Goal: Task Accomplishment & Management: Use online tool/utility

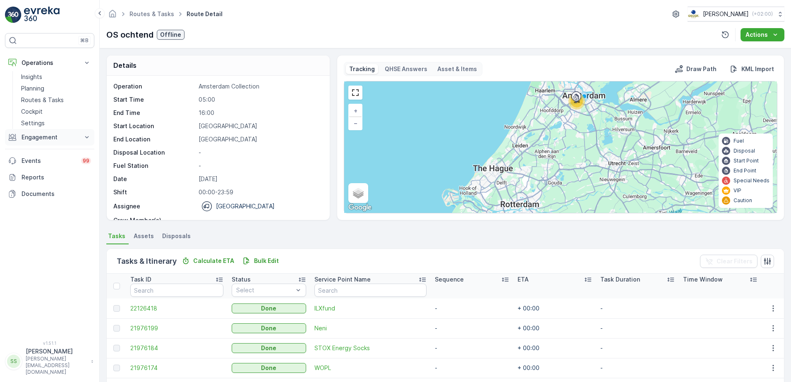
drag, startPoint x: 0, startPoint y: 0, endPoint x: 41, endPoint y: 134, distance: 139.7
click at [41, 134] on p "Engagement" at bounding box center [50, 137] width 56 height 8
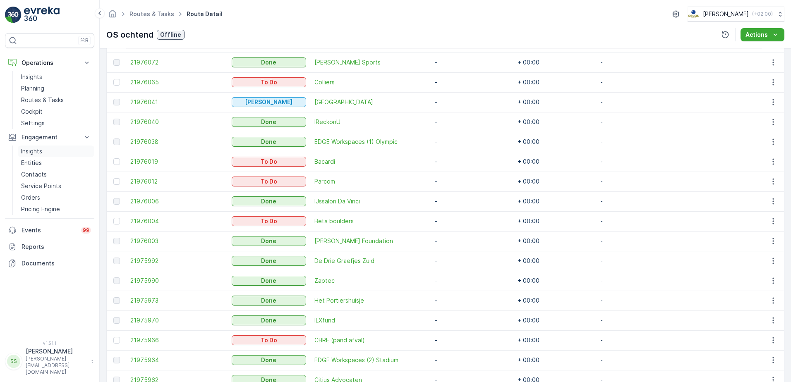
click at [29, 153] on p "Insights" at bounding box center [31, 151] width 21 height 8
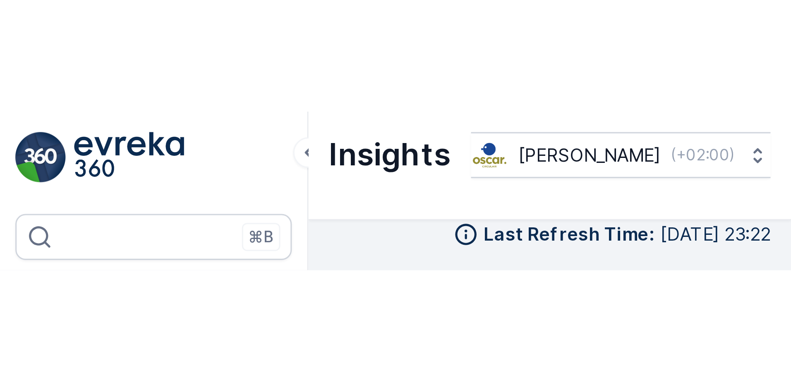
scroll to position [6, 0]
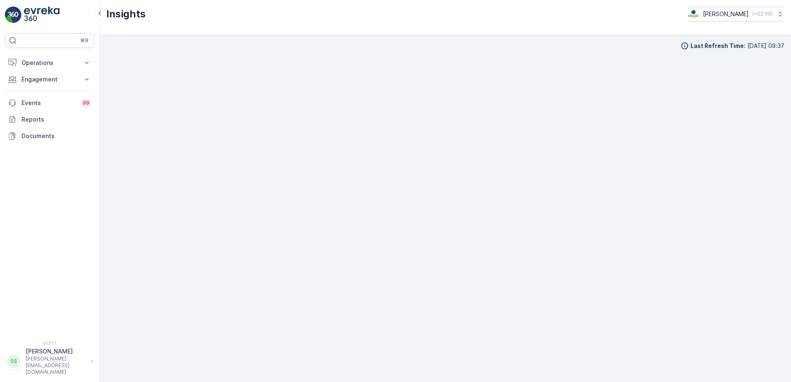
click at [527, 34] on div "Insights Oscar Circulair ( +02:00 )" at bounding box center [446, 17] width 692 height 35
click at [786, 319] on div "Last Refresh Time : 01.10.2025 09:37" at bounding box center [446, 208] width 692 height 347
drag, startPoint x: 788, startPoint y: 107, endPoint x: 782, endPoint y: 108, distance: 5.9
click at [788, 107] on div "Last Refresh Time : 01.10.2025 09:37" at bounding box center [446, 208] width 692 height 347
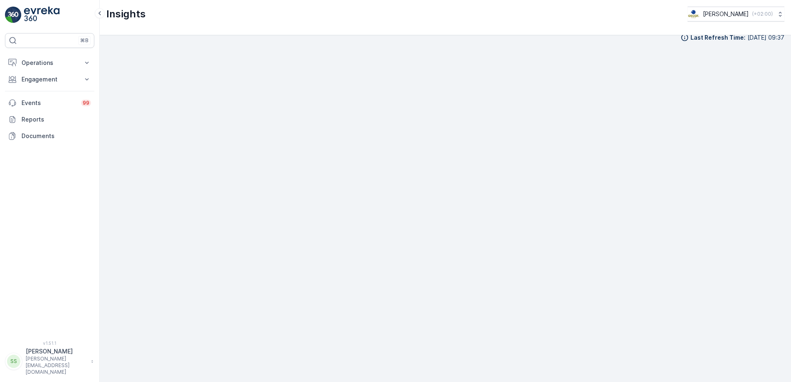
scroll to position [10, 0]
click at [470, 14] on div "Insights Oscar Circulair ( +02:00 )" at bounding box center [445, 14] width 678 height 15
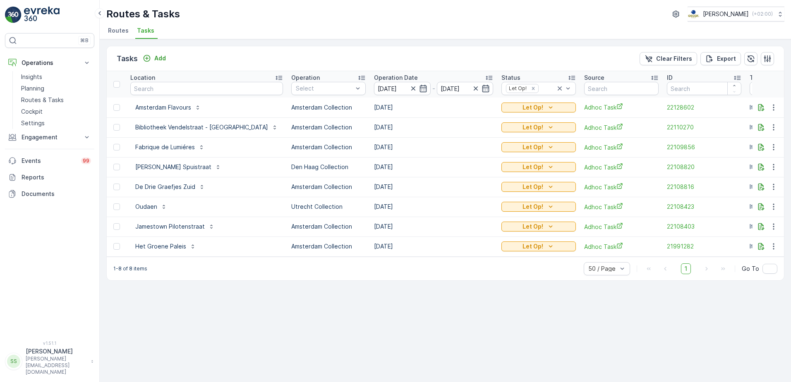
click at [452, 49] on div "Tasks Add Clear Filters Export" at bounding box center [446, 58] width 678 height 25
click at [325, 62] on div "Tasks Add Clear Filters Export" at bounding box center [446, 58] width 678 height 25
click at [247, 65] on div "Tasks Add Clear Filters Export" at bounding box center [446, 58] width 678 height 25
click at [118, 29] on span "Routes" at bounding box center [118, 30] width 21 height 8
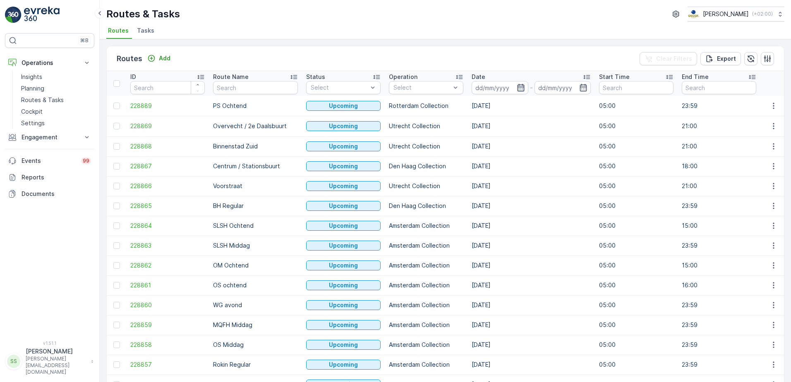
click at [517, 87] on icon "button" at bounding box center [521, 88] width 8 height 8
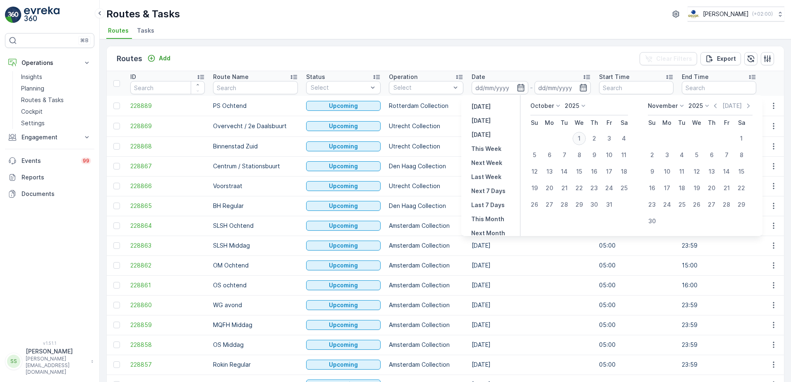
click at [582, 136] on div "1" at bounding box center [579, 138] width 13 height 13
type input "[DATE]"
click at [550, 80] on div "Date" at bounding box center [531, 77] width 119 height 8
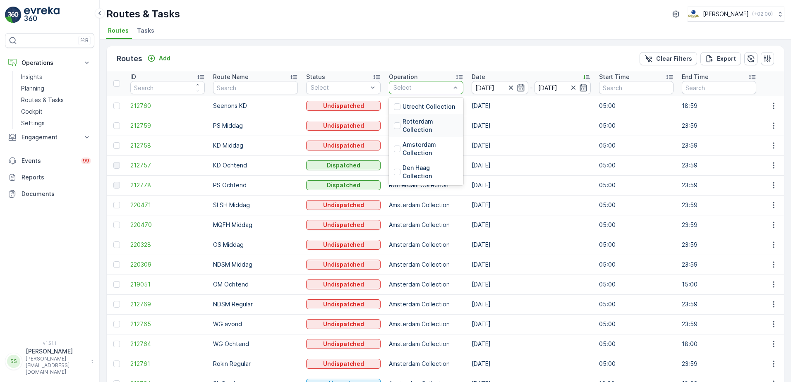
click at [535, 29] on ul "Routes Tasks" at bounding box center [442, 32] width 672 height 14
click at [517, 89] on icon "button" at bounding box center [521, 88] width 8 height 8
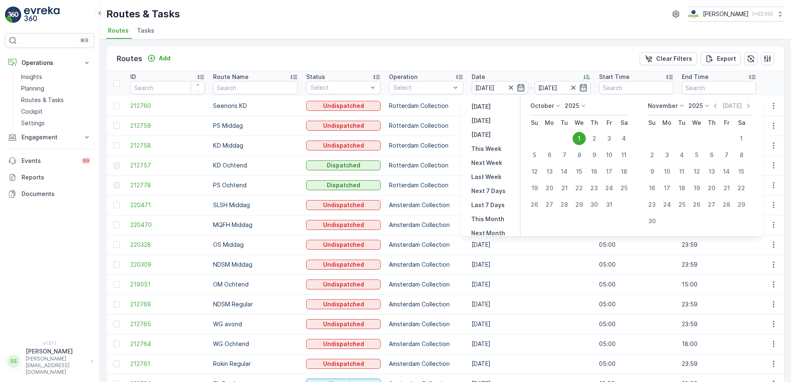
click at [541, 105] on p "October" at bounding box center [543, 106] width 24 height 8
click at [547, 169] on span "September" at bounding box center [551, 169] width 31 height 8
click at [565, 203] on div "30" at bounding box center [564, 204] width 13 height 13
type input "[DATE]"
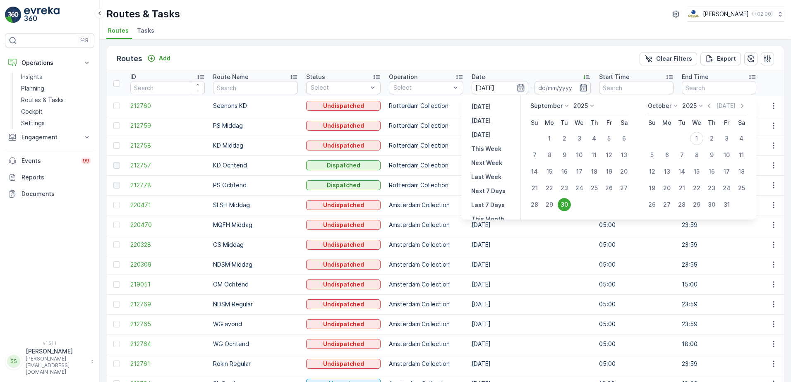
type input "[DATE]"
click at [527, 49] on div "Routes Add Clear Filters Export" at bounding box center [446, 58] width 678 height 25
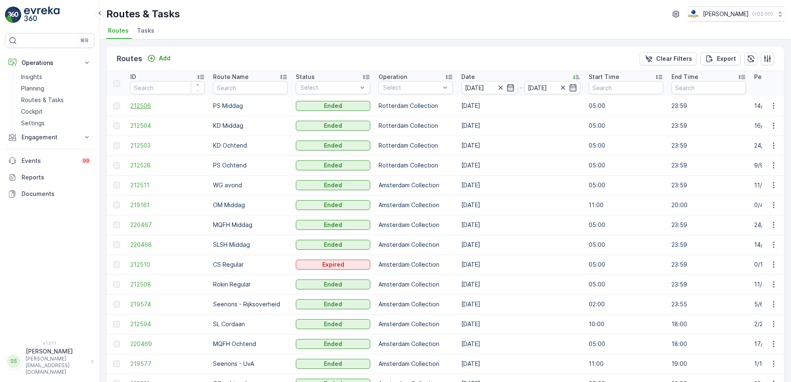
click at [145, 107] on span "212506" at bounding box center [167, 106] width 75 height 8
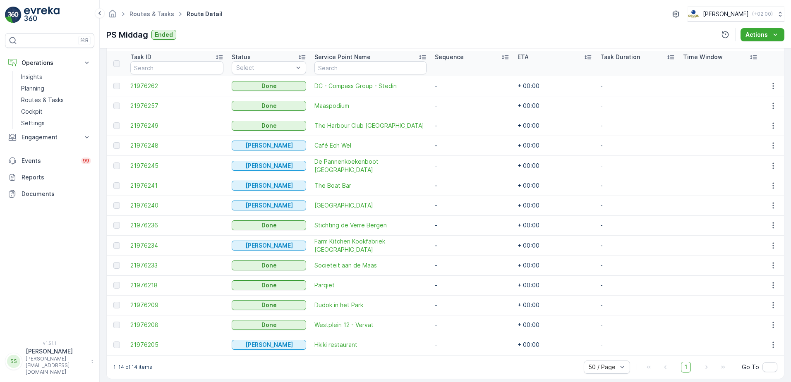
scroll to position [230, 0]
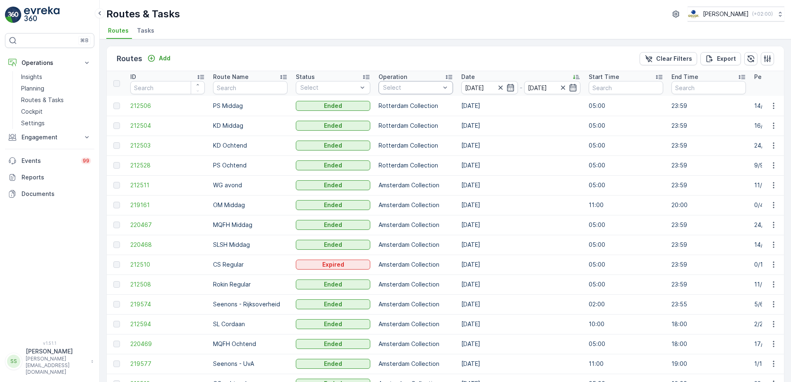
click at [404, 82] on div "Select" at bounding box center [416, 87] width 75 height 13
click at [402, 56] on div "Routes Add Clear Filters Export" at bounding box center [446, 58] width 678 height 25
click at [140, 125] on span "212504" at bounding box center [167, 126] width 75 height 8
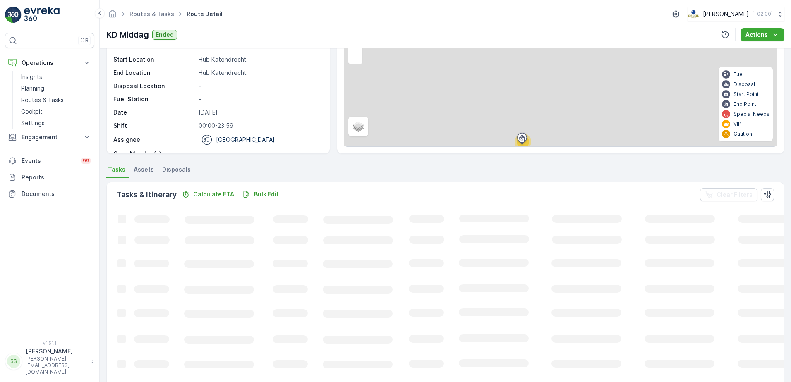
scroll to position [207, 0]
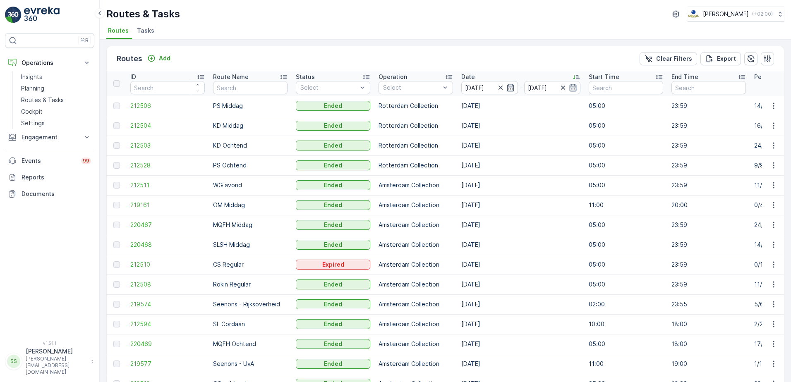
click at [152, 187] on span "212511" at bounding box center [167, 185] width 75 height 8
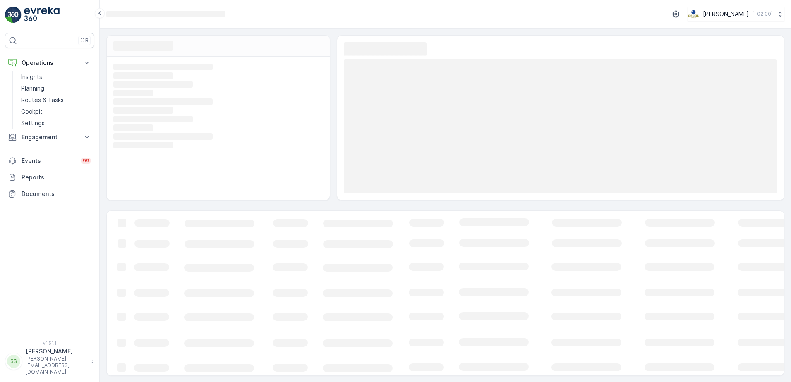
scroll to position [0, 0]
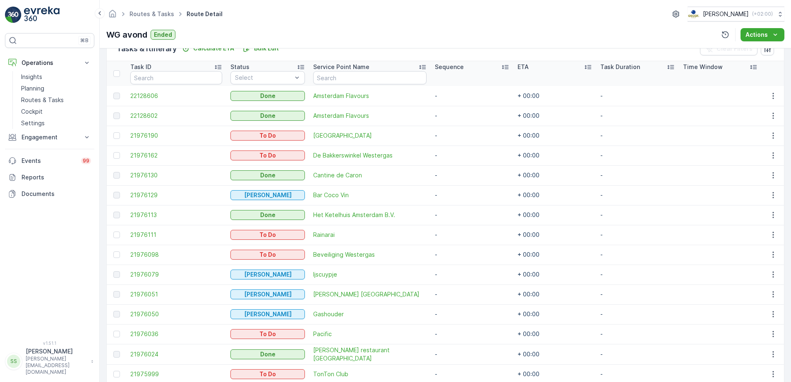
scroll to position [226, 0]
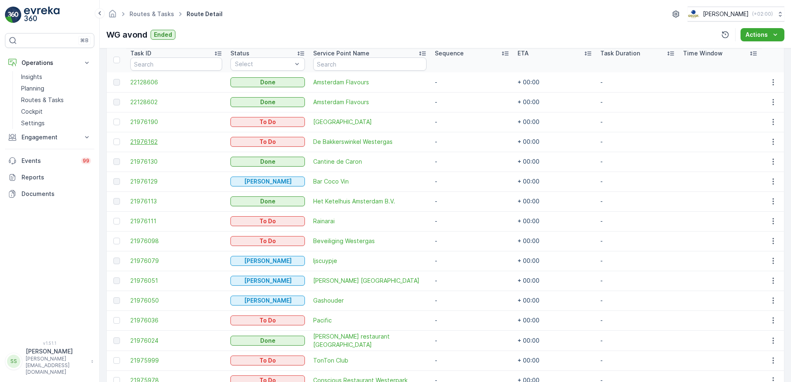
click at [138, 142] on span "21976162" at bounding box center [176, 142] width 92 height 8
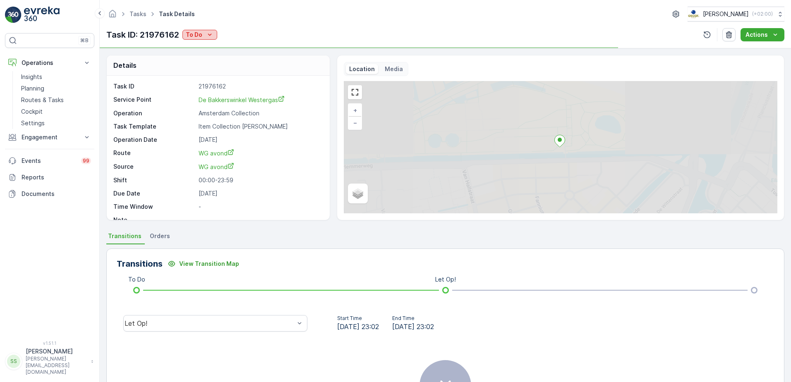
click at [200, 34] on p "To Do" at bounding box center [194, 35] width 17 height 8
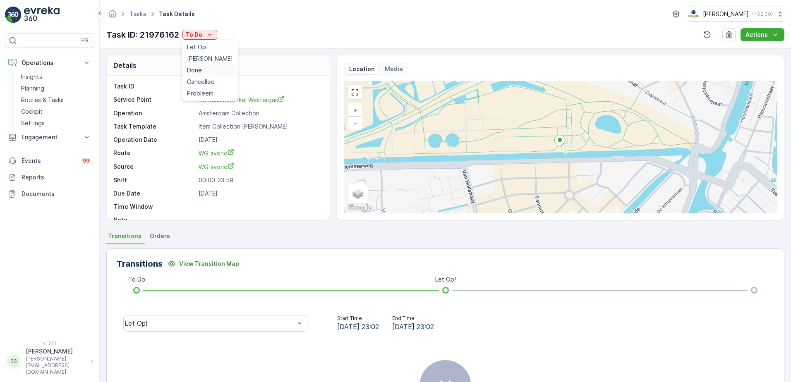
click at [193, 69] on span "Done" at bounding box center [194, 70] width 15 height 8
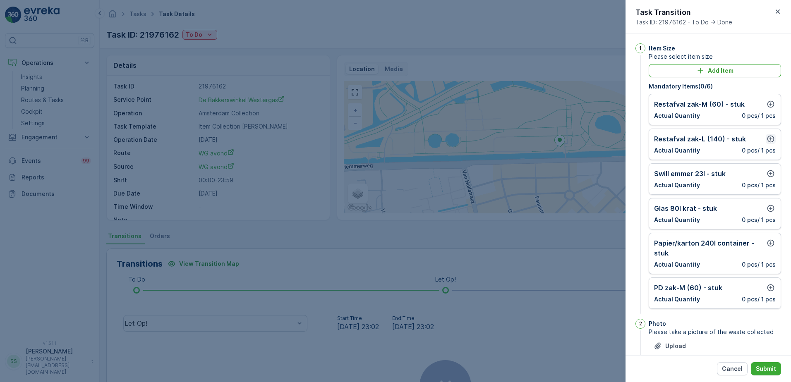
click at [770, 141] on icon "button" at bounding box center [771, 139] width 8 height 8
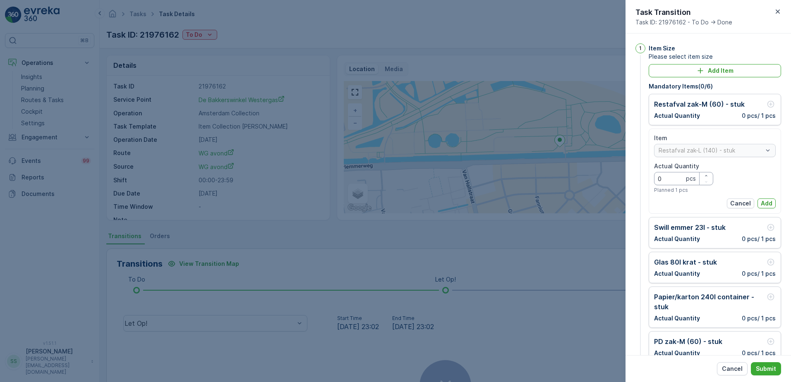
drag, startPoint x: 657, startPoint y: 180, endPoint x: 625, endPoint y: 180, distance: 32.3
click at [633, 180] on div "1 Item Size Please select item size Add Item Mandatory Items ( 0 / 6 ) Restafva…" at bounding box center [709, 195] width 166 height 322
type Quantity "1"
click at [767, 200] on p "Add" at bounding box center [767, 204] width 12 height 8
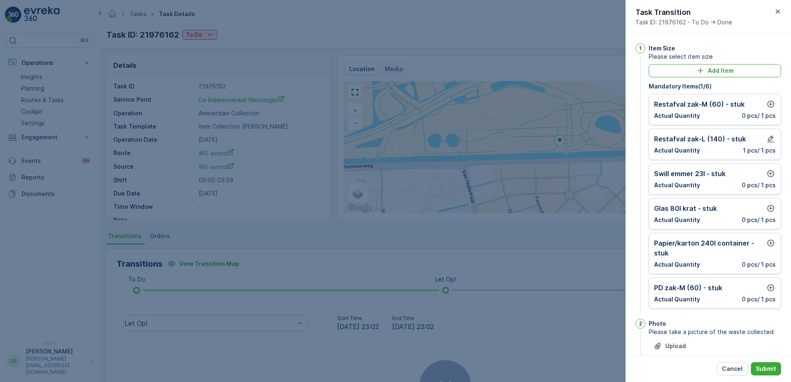
click at [775, 102] on div "Restafval zak-M (60) - stuk Actual Quantity 0 pcs / 1 pcs" at bounding box center [715, 109] width 132 height 31
click at [772, 103] on icon "button" at bounding box center [771, 104] width 8 height 8
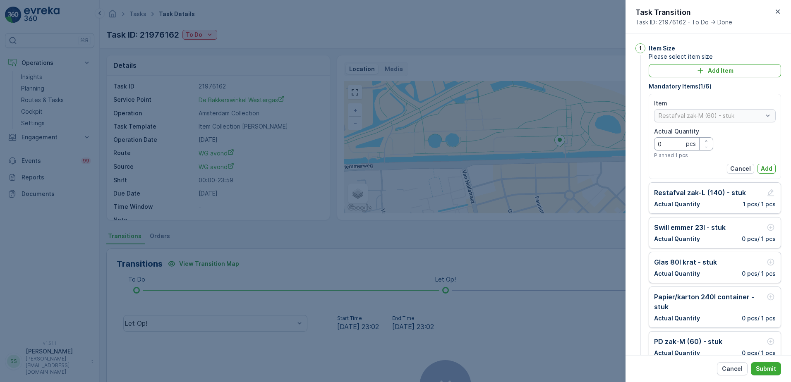
click at [625, 147] on div "Tasks Task Details [PERSON_NAME] ( +02:00 ) Task ID: 21976162 To Do Actions Det…" at bounding box center [446, 191] width 692 height 382
type Quantity "3"
click at [763, 171] on p "Add" at bounding box center [767, 169] width 12 height 8
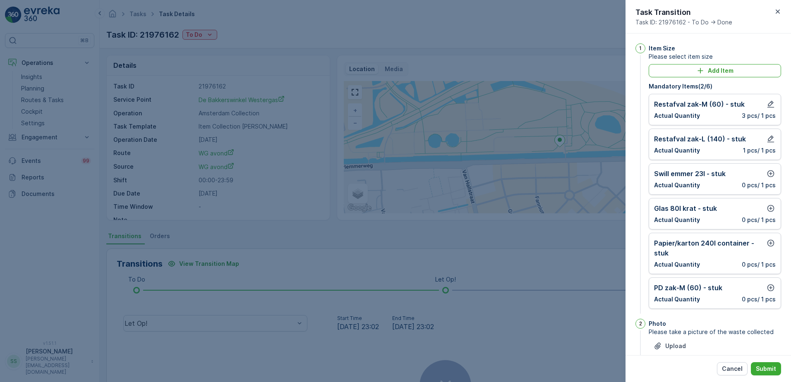
click at [772, 168] on div "Swill [PERSON_NAME] 23l - stuk Actual Quantity 0 pcs / 1 pcs" at bounding box center [715, 179] width 132 height 31
click at [772, 169] on button "button" at bounding box center [771, 174] width 10 height 10
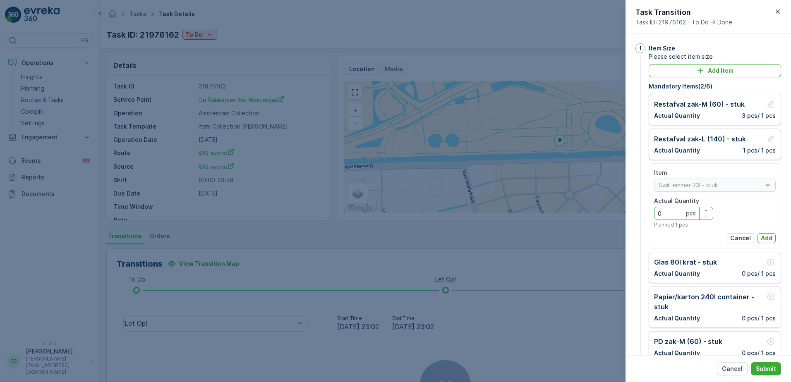
drag, startPoint x: 670, startPoint y: 212, endPoint x: 589, endPoint y: 215, distance: 80.8
click at [617, 214] on div "Tasks Task Details [PERSON_NAME] ( +02:00 ) Task ID: 21976162 To Do Actions Det…" at bounding box center [446, 191] width 692 height 382
type Quantity "1"
click at [762, 238] on p "Add" at bounding box center [767, 238] width 12 height 8
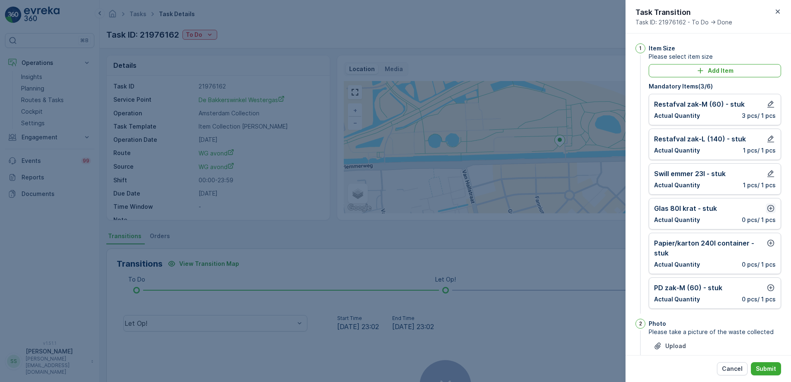
click at [767, 208] on icon "button" at bounding box center [771, 208] width 8 height 8
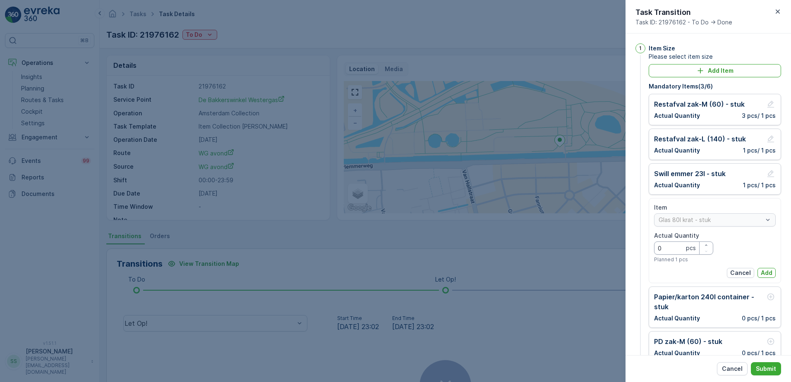
click at [626, 249] on div "1 Item Size Please select item size Add Item Mandatory Items ( 3 / 6 ) Restafva…" at bounding box center [709, 195] width 166 height 322
click at [764, 273] on p "Add" at bounding box center [767, 273] width 12 height 8
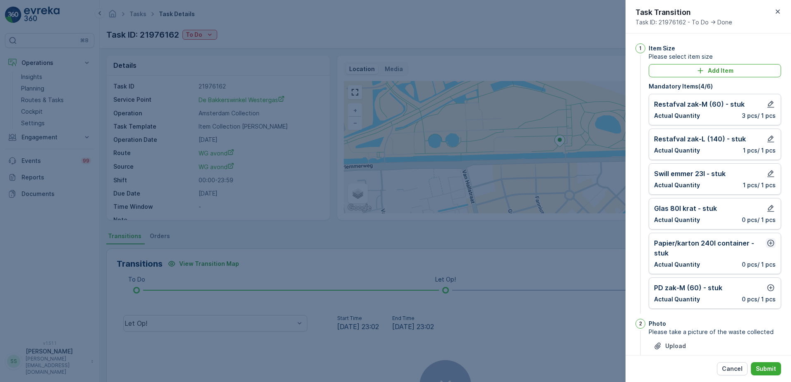
click at [767, 245] on icon "button" at bounding box center [771, 243] width 8 height 8
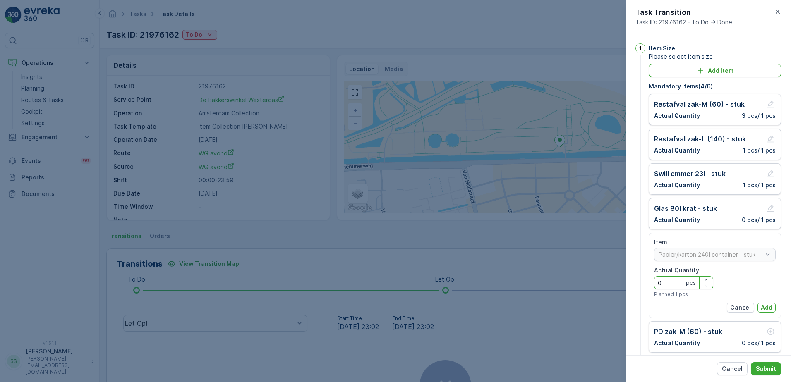
drag, startPoint x: 661, startPoint y: 285, endPoint x: 593, endPoint y: 287, distance: 67.9
click at [593, 287] on div "Tasks Task Details [PERSON_NAME] ( +02:00 ) Task ID: 21976162 To Do Actions Det…" at bounding box center [446, 191] width 692 height 382
click at [762, 306] on p "Add" at bounding box center [767, 308] width 12 height 8
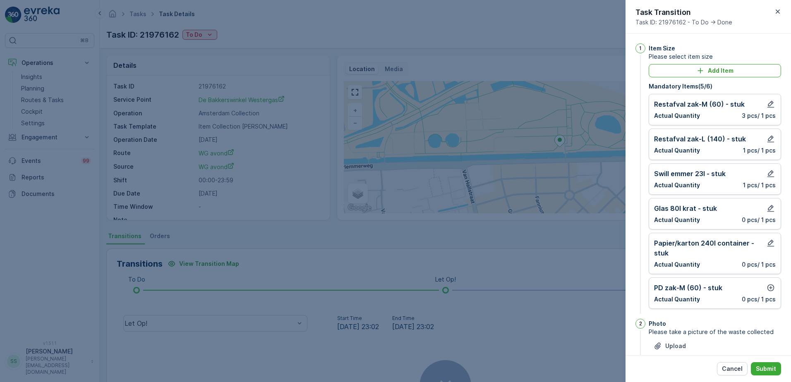
scroll to position [24, 0]
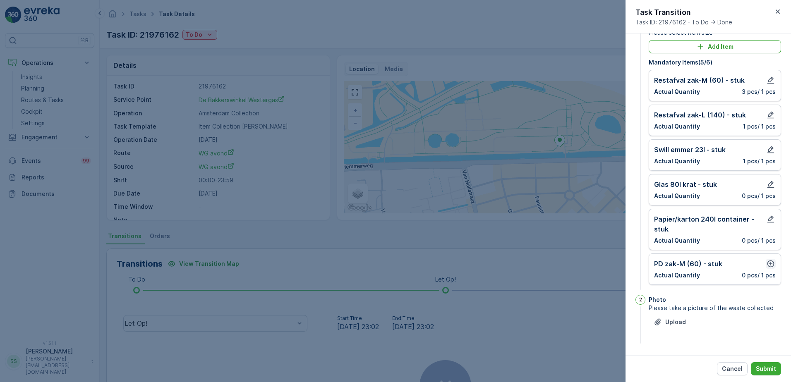
click at [770, 266] on icon "button" at bounding box center [771, 264] width 8 height 8
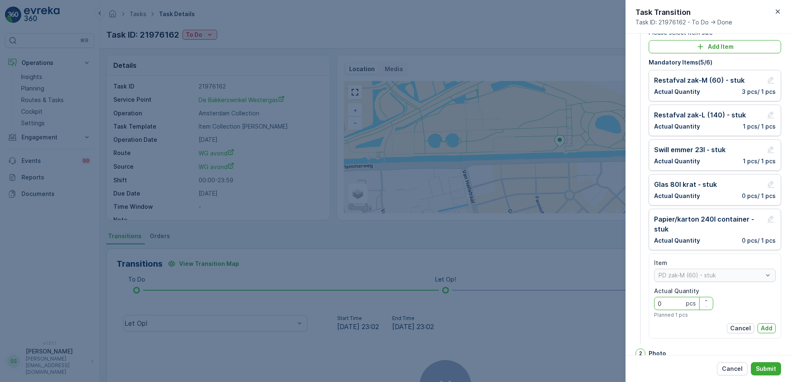
drag, startPoint x: 668, startPoint y: 304, endPoint x: 615, endPoint y: 305, distance: 52.6
click at [615, 305] on div "Tasks Task Details [PERSON_NAME] ( +02:00 ) Task ID: 21976162 To Do Actions Det…" at bounding box center [446, 191] width 692 height 382
click at [772, 326] on button "Add" at bounding box center [767, 329] width 18 height 10
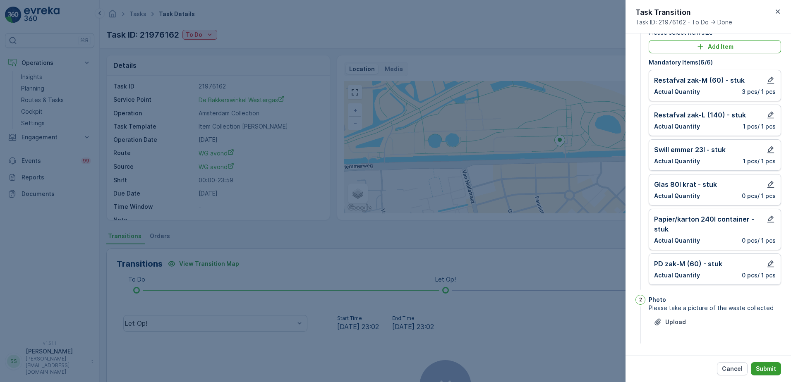
click at [767, 375] on button "Submit" at bounding box center [766, 369] width 30 height 13
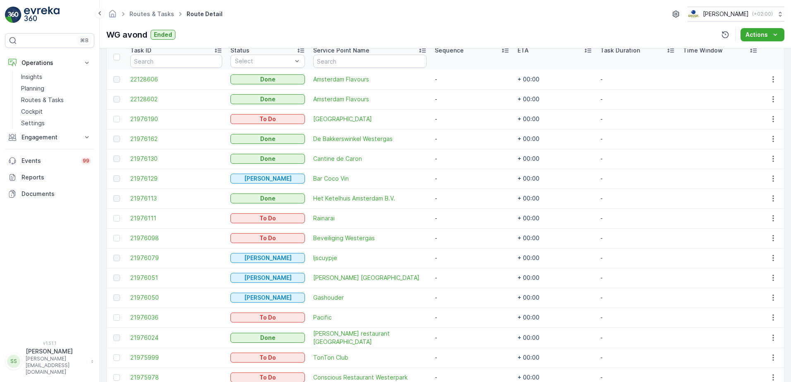
scroll to position [248, 0]
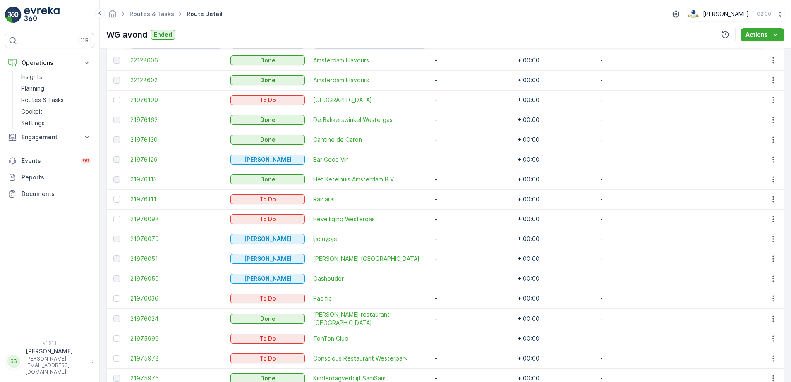
click at [135, 221] on span "21976098" at bounding box center [176, 219] width 92 height 8
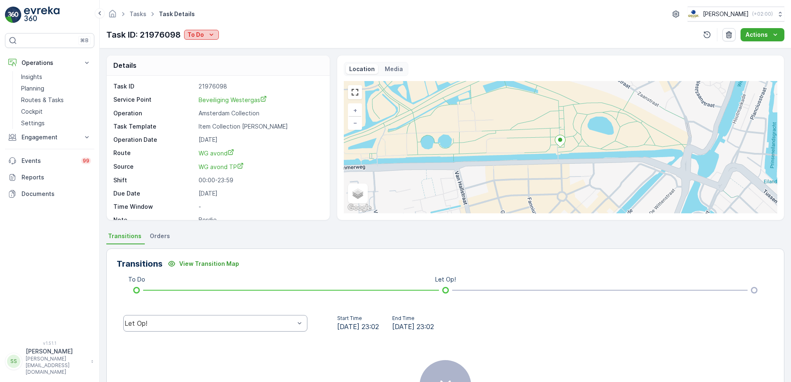
click at [197, 34] on p "To Do" at bounding box center [196, 35] width 17 height 8
click at [200, 71] on span "Done" at bounding box center [196, 70] width 15 height 8
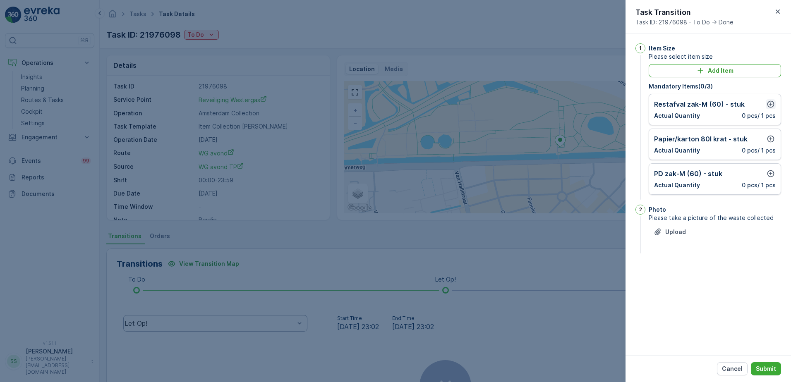
click at [774, 102] on icon "button" at bounding box center [771, 104] width 8 height 8
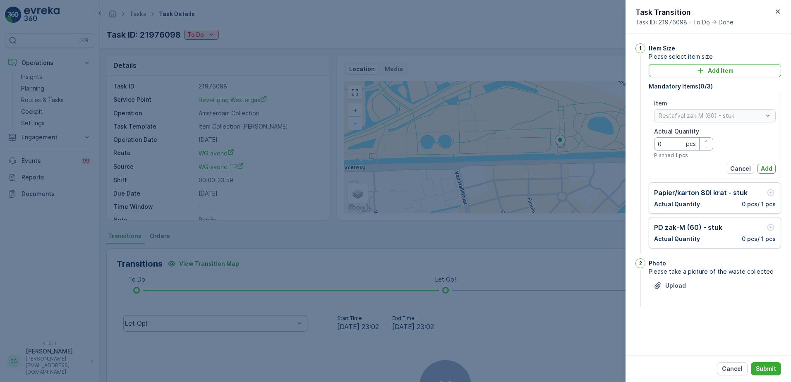
drag, startPoint x: 650, startPoint y: 143, endPoint x: 617, endPoint y: 140, distance: 33.2
click at [625, 142] on div "Tasks Task Details [PERSON_NAME] ( +02:00 ) Task ID: 21976098 To Do Actions Det…" at bounding box center [446, 191] width 692 height 382
type Quantity "1"
click at [772, 170] on p "Add" at bounding box center [767, 169] width 12 height 8
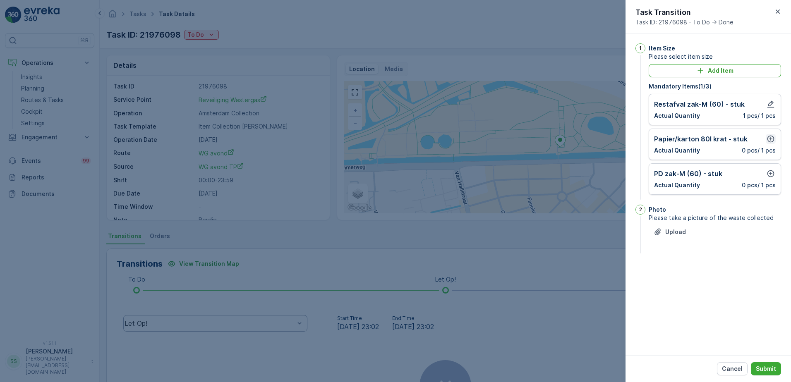
click at [772, 137] on icon "button" at bounding box center [771, 139] width 8 height 8
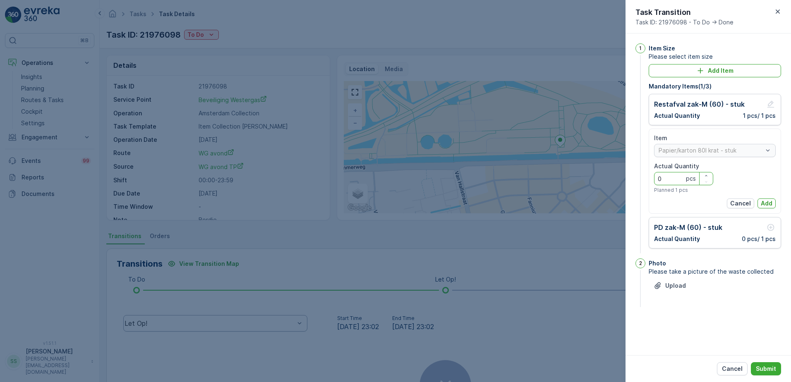
click at [655, 182] on Quantity "0" at bounding box center [683, 178] width 59 height 13
click at [773, 204] on button "Add" at bounding box center [767, 204] width 18 height 10
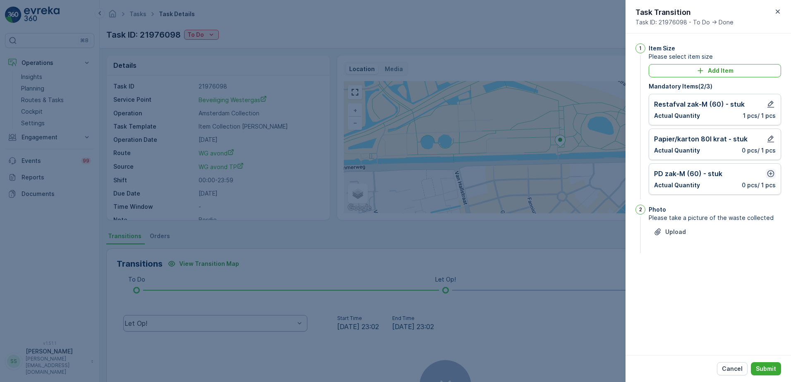
click at [773, 171] on icon "button" at bounding box center [771, 174] width 7 height 7
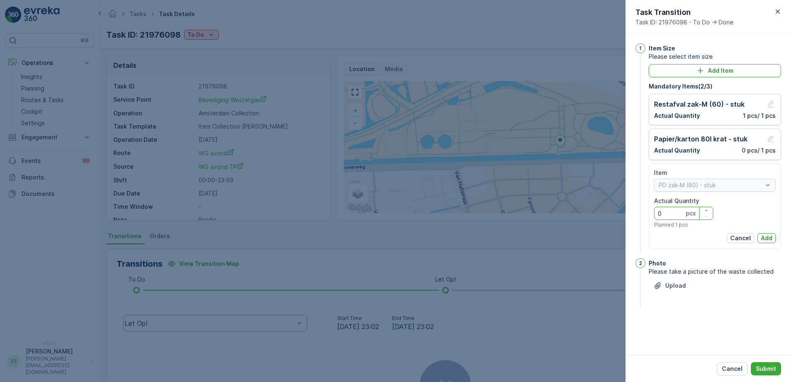
drag, startPoint x: 669, startPoint y: 213, endPoint x: 647, endPoint y: 212, distance: 22.4
click at [644, 214] on div "1 Item Size Please select item size Add Item Mandatory Items ( 2 / 3 ) Restafva…" at bounding box center [709, 149] width 146 height 212
click at [766, 237] on p "Add" at bounding box center [767, 238] width 12 height 8
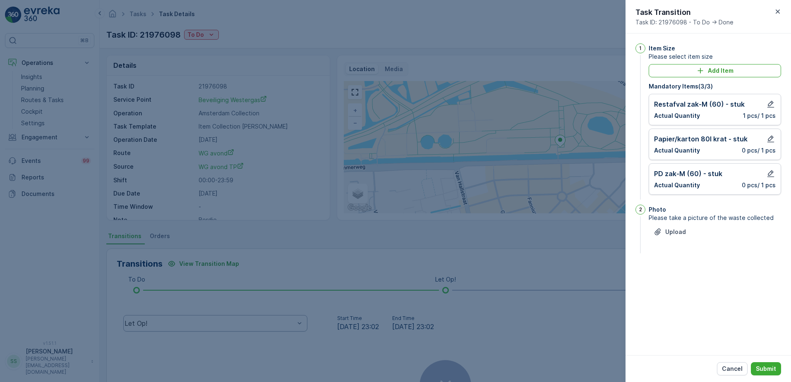
click at [752, 268] on div "1 Item Size Please select item size Add Item Mandatory Items ( 3 / 3 ) Restafva…" at bounding box center [709, 195] width 166 height 322
click at [769, 369] on p "Submit" at bounding box center [766, 369] width 20 height 8
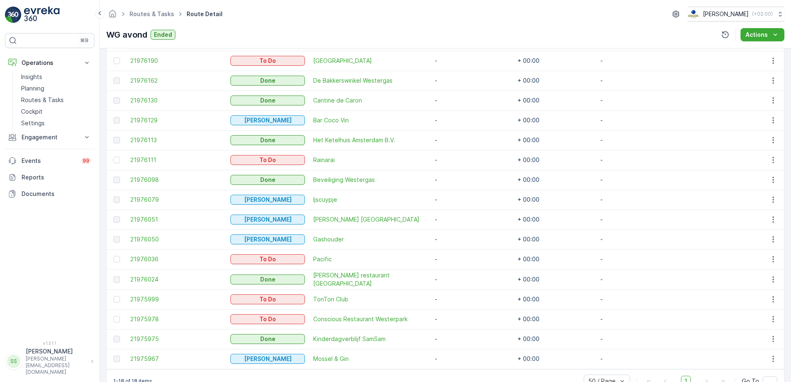
scroll to position [290, 0]
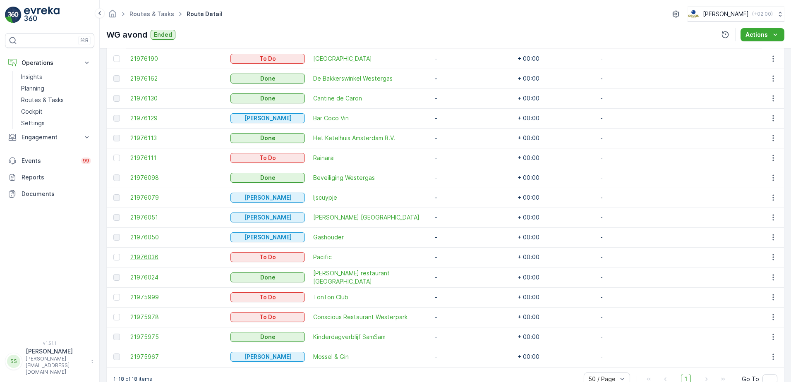
click at [147, 255] on span "21976036" at bounding box center [176, 257] width 92 height 8
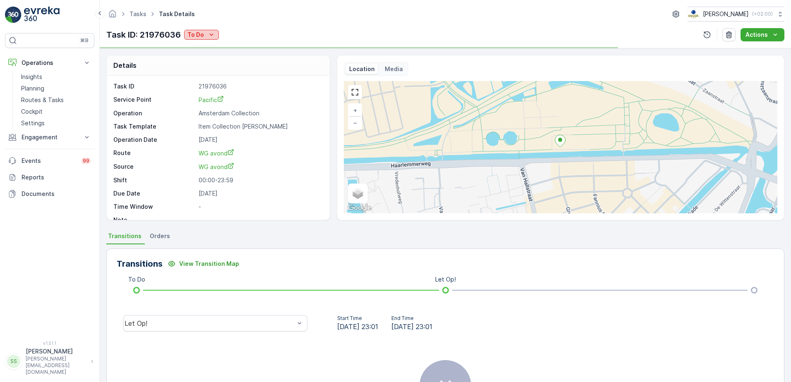
click at [200, 32] on p "To Do" at bounding box center [196, 35] width 17 height 8
click at [203, 58] on span "[PERSON_NAME]" at bounding box center [212, 59] width 46 height 8
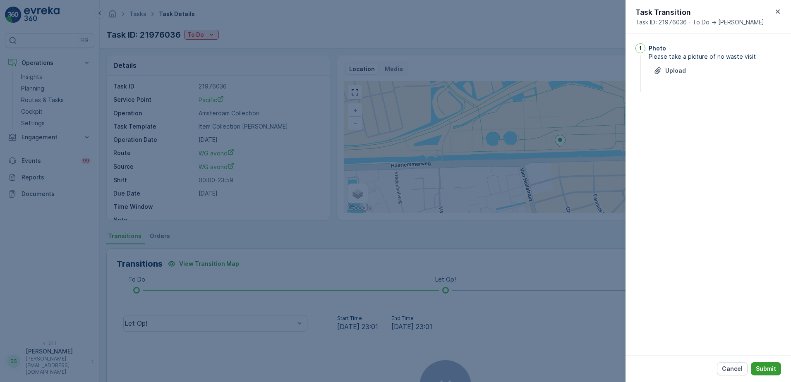
click at [770, 368] on p "Submit" at bounding box center [766, 369] width 20 height 8
click at [690, 101] on div "Photo Please take a picture of no waste visit This field is required. Upload" at bounding box center [715, 74] width 132 height 62
click at [674, 82] on p "Upload" at bounding box center [676, 82] width 21 height 8
click at [706, 178] on div "Photo Please take a picture of no waste visit This field is required. Upload ka…" at bounding box center [709, 195] width 166 height 322
click at [702, 108] on icon "button" at bounding box center [702, 109] width 8 height 8
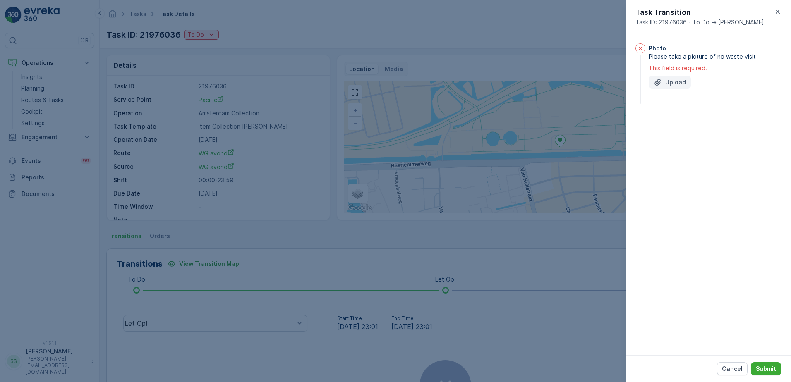
click at [683, 80] on p "Upload" at bounding box center [676, 82] width 21 height 8
click at [766, 372] on p "Submit" at bounding box center [766, 369] width 20 height 8
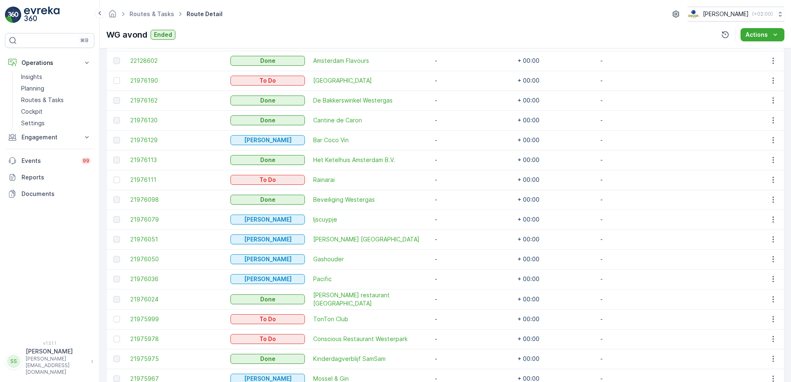
scroll to position [309, 0]
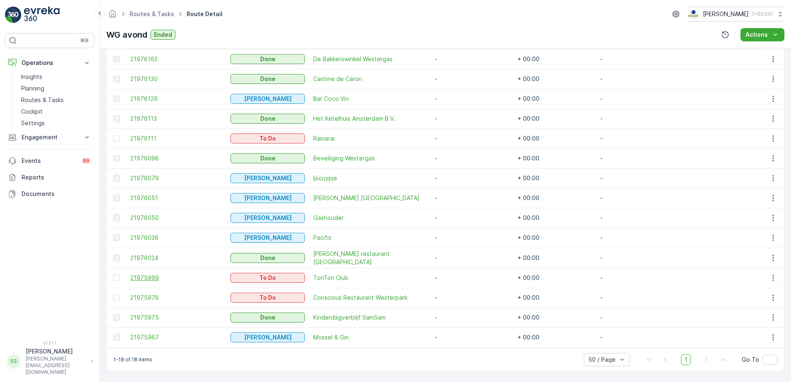
click at [150, 279] on span "21975999" at bounding box center [176, 278] width 92 height 8
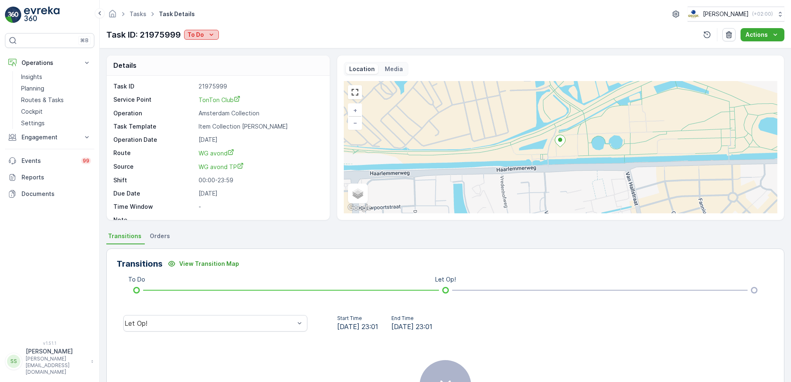
click at [197, 34] on p "To Do" at bounding box center [196, 35] width 17 height 8
click at [197, 72] on span "Done" at bounding box center [196, 70] width 15 height 8
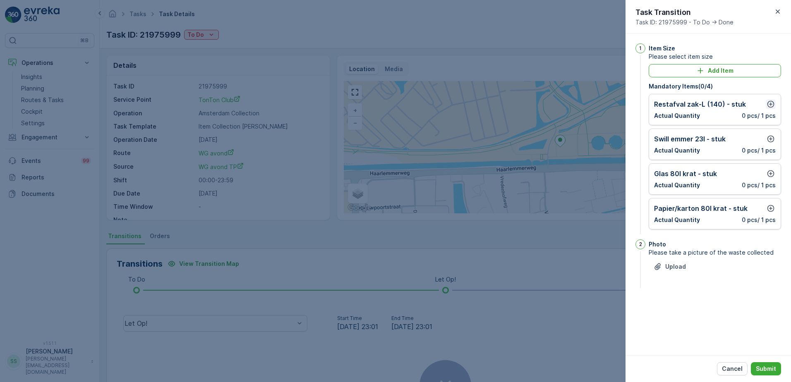
click at [770, 103] on icon "button" at bounding box center [771, 104] width 8 height 8
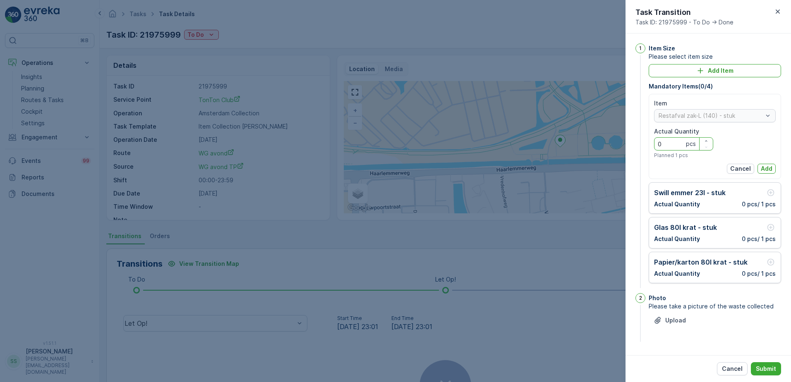
drag, startPoint x: 678, startPoint y: 142, endPoint x: 605, endPoint y: 141, distance: 72.9
click at [606, 141] on div "Tasks Task Details [PERSON_NAME] ( +02:00 ) Task ID: 21975999 To Do Actions Det…" at bounding box center [446, 191] width 692 height 382
click at [772, 168] on p "Add" at bounding box center [767, 169] width 12 height 8
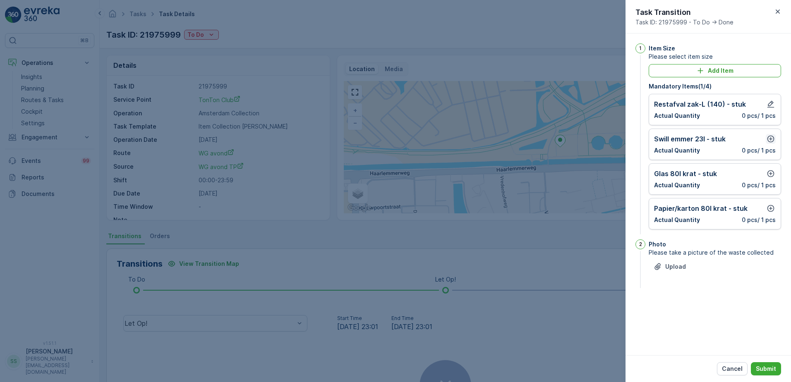
click at [766, 136] on button "button" at bounding box center [771, 139] width 10 height 10
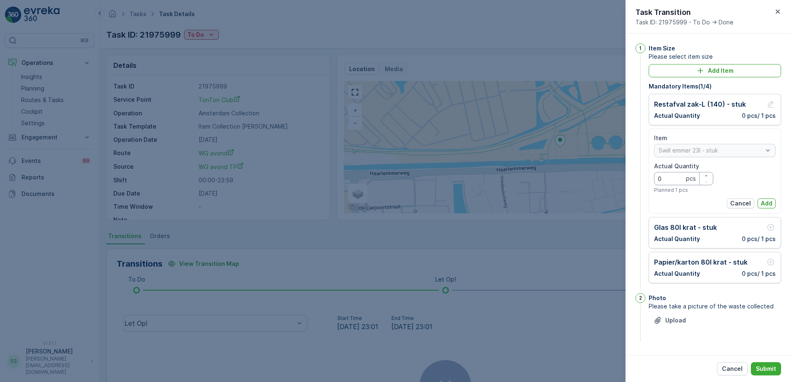
drag, startPoint x: 638, startPoint y: 177, endPoint x: 643, endPoint y: 177, distance: 5.0
click at [637, 177] on div "1 Item Size Please select item size Add Item Mandatory Items ( 1 / 4 ) Restafva…" at bounding box center [709, 166] width 146 height 247
click at [764, 203] on p "Add" at bounding box center [767, 204] width 12 height 8
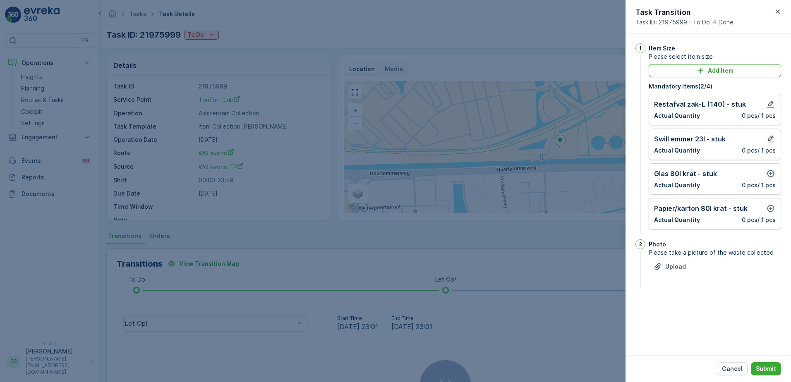
click at [770, 177] on icon "button" at bounding box center [771, 174] width 7 height 7
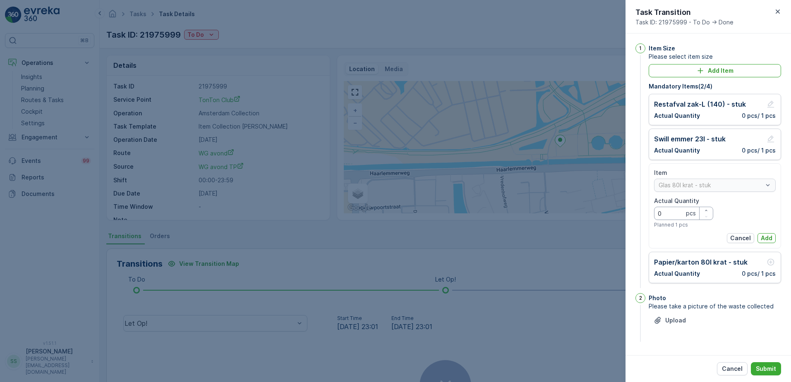
click at [625, 214] on div "Tasks Task Details [PERSON_NAME] ( +02:00 ) Task ID: 21975999 To Do Actions Det…" at bounding box center [446, 191] width 692 height 382
click at [773, 238] on button "Add" at bounding box center [767, 238] width 18 height 10
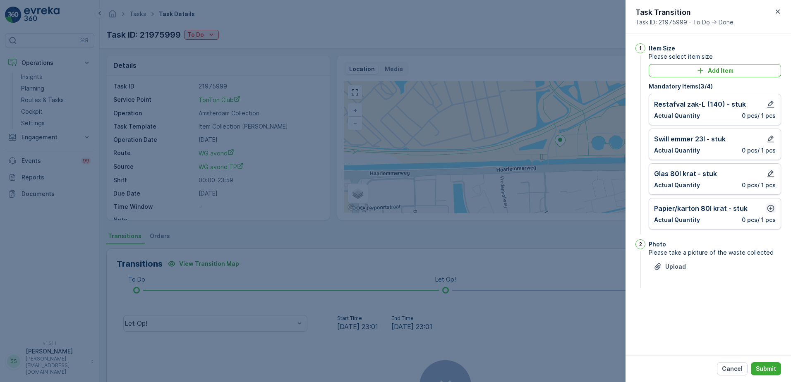
click at [766, 212] on button "button" at bounding box center [771, 209] width 10 height 10
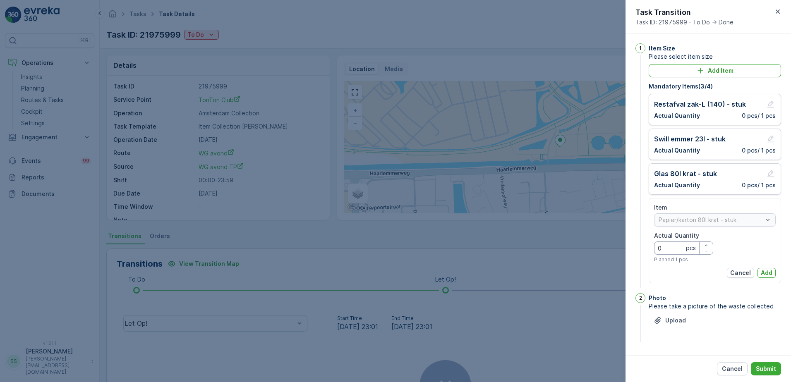
click at [633, 248] on div "1 Item Size Please select item size Add Item Mandatory Items ( 3 / 4 ) Restafva…" at bounding box center [709, 195] width 166 height 322
click at [769, 271] on p "Add" at bounding box center [767, 273] width 12 height 8
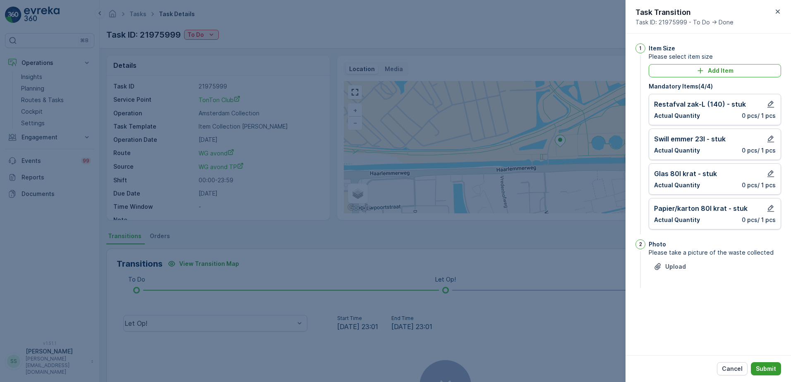
click at [767, 370] on p "Submit" at bounding box center [766, 369] width 20 height 8
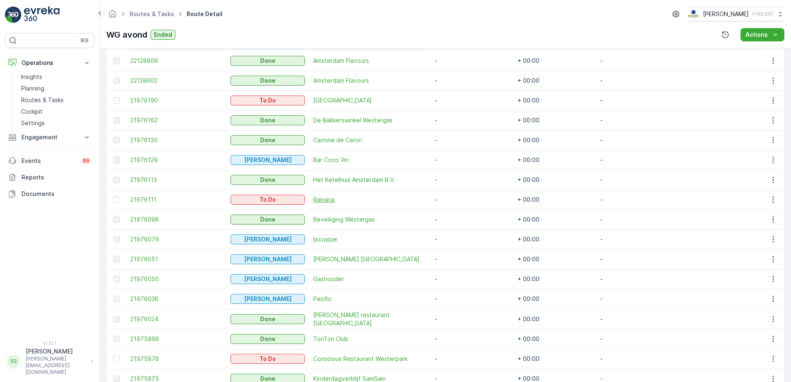
scroll to position [248, 0]
click at [139, 203] on span "21976111" at bounding box center [176, 199] width 92 height 8
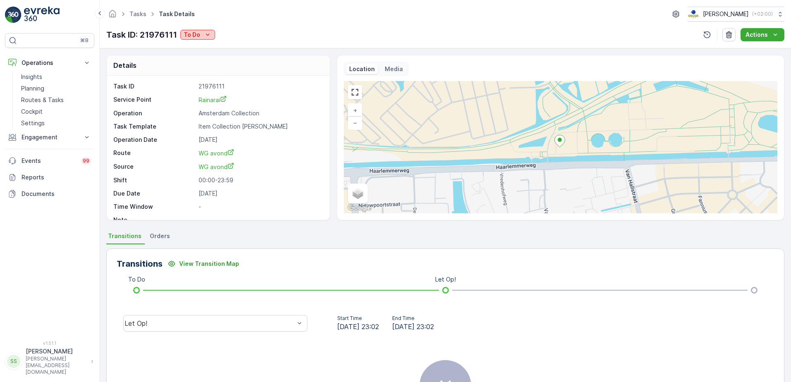
click at [208, 34] on icon "To Do" at bounding box center [208, 35] width 8 height 8
click at [193, 68] on span "Done" at bounding box center [192, 70] width 15 height 8
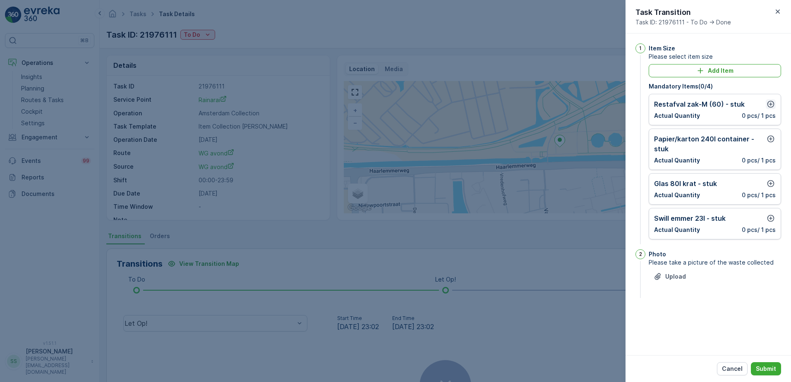
click at [773, 102] on icon "button" at bounding box center [771, 104] width 7 height 7
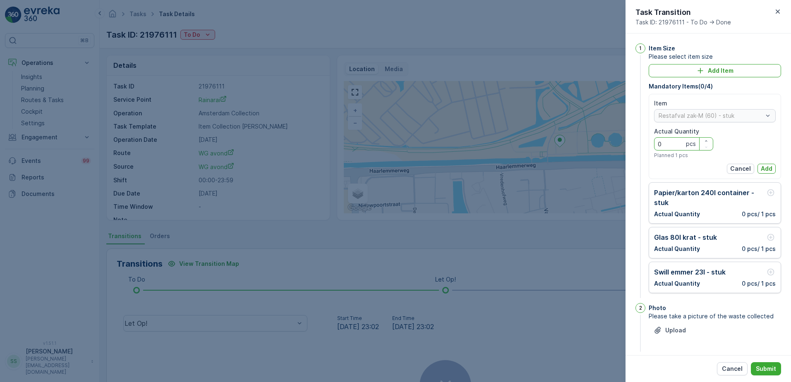
drag, startPoint x: 670, startPoint y: 147, endPoint x: 625, endPoint y: 145, distance: 44.8
click at [628, 146] on div "1 Item Size Please select item size Add Item Mandatory Items ( 0 / 4 ) Item Res…" at bounding box center [709, 195] width 166 height 322
type Quantity "2"
click at [762, 171] on p "Add" at bounding box center [767, 169] width 12 height 8
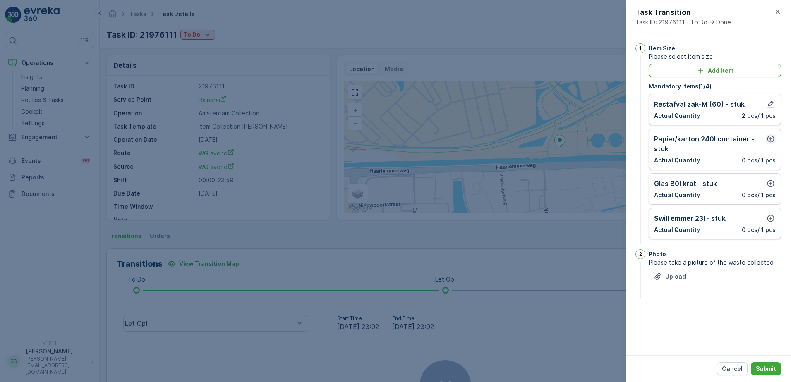
click at [770, 138] on icon "button" at bounding box center [771, 139] width 8 height 8
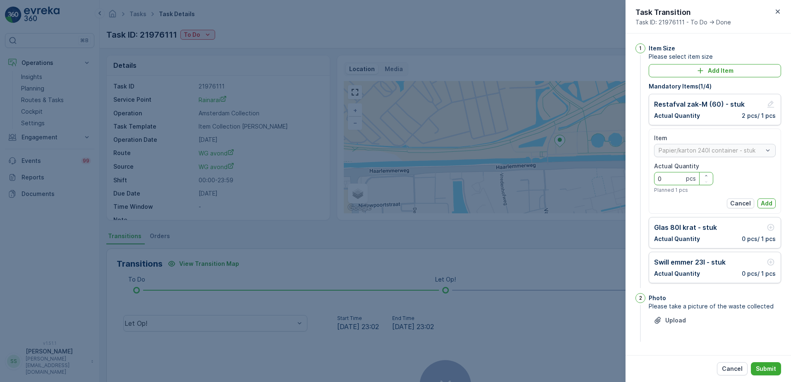
drag, startPoint x: 673, startPoint y: 182, endPoint x: 635, endPoint y: 181, distance: 38.9
click at [634, 183] on div "1 Item Size Please select item size Add Item Mandatory Items ( 1 / 4 ) Restafva…" at bounding box center [709, 195] width 166 height 322
click at [767, 203] on p "Add" at bounding box center [767, 204] width 12 height 8
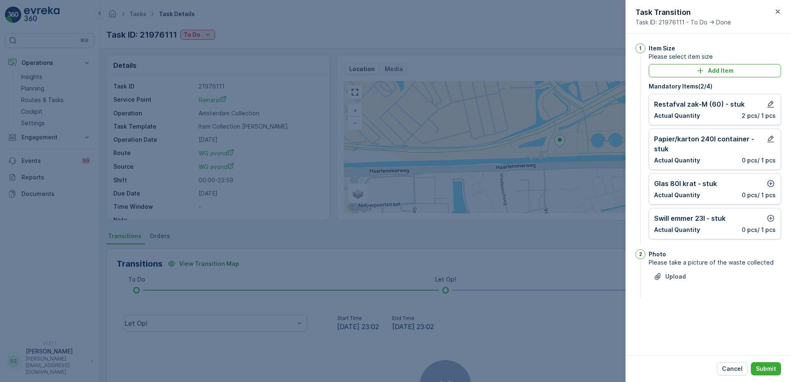
click at [770, 183] on icon "button" at bounding box center [771, 184] width 8 height 8
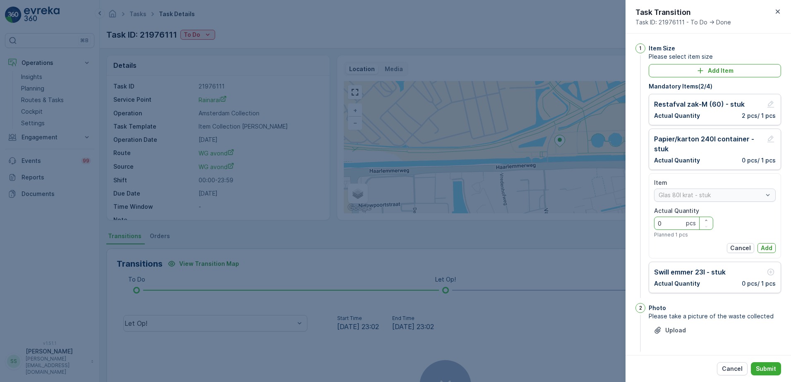
drag, startPoint x: 674, startPoint y: 224, endPoint x: 623, endPoint y: 220, distance: 50.6
click at [623, 220] on div "Tasks Task Details [PERSON_NAME] ( +02:00 ) Task ID: 21976111 To Do Actions Det…" at bounding box center [446, 191] width 692 height 382
click at [766, 249] on p "Add" at bounding box center [767, 248] width 12 height 8
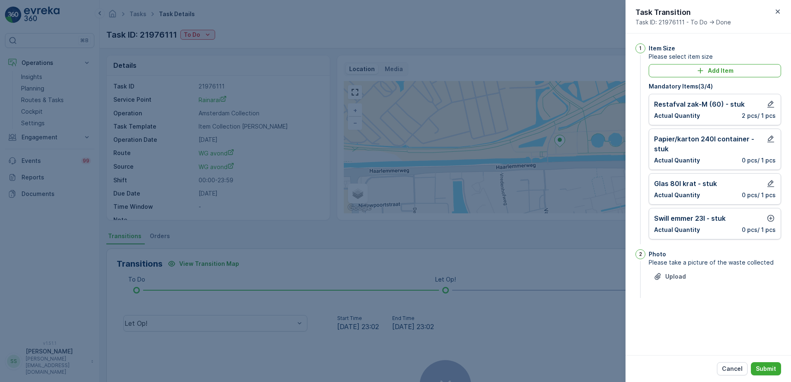
drag, startPoint x: 770, startPoint y: 227, endPoint x: 764, endPoint y: 228, distance: 6.2
click at [770, 227] on p "0 pcs / 1 pcs" at bounding box center [759, 230] width 34 height 8
click at [774, 219] on icon "button" at bounding box center [771, 218] width 8 height 8
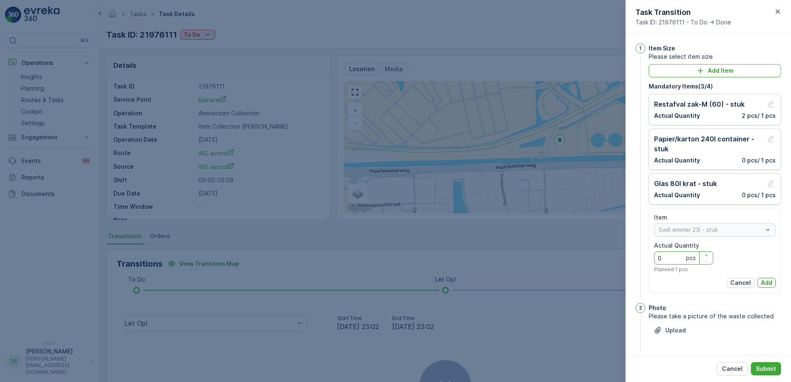
drag, startPoint x: 666, startPoint y: 261, endPoint x: 651, endPoint y: 262, distance: 15.0
click at [640, 259] on div "1 Item Size Please select item size Add Item Mandatory Items ( 3 / 4 ) Restafva…" at bounding box center [709, 171] width 146 height 257
click at [772, 283] on button "Add" at bounding box center [767, 283] width 18 height 10
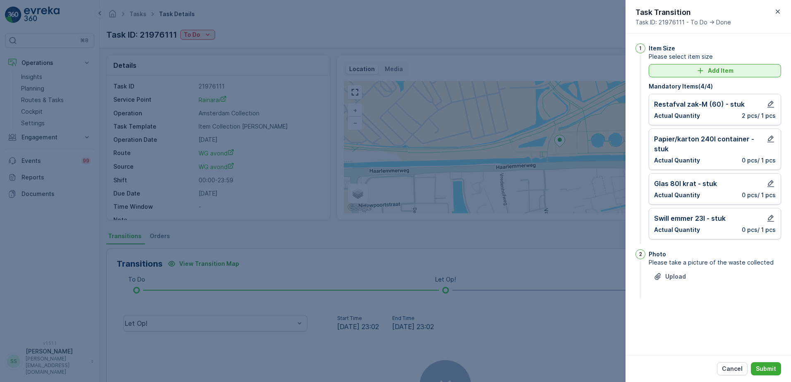
click at [704, 75] on icon "Add Item" at bounding box center [701, 71] width 8 height 8
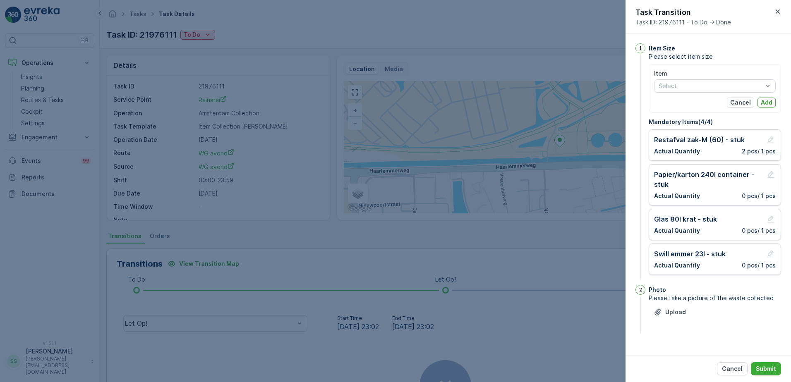
click at [676, 75] on div "Item" at bounding box center [715, 74] width 122 height 8
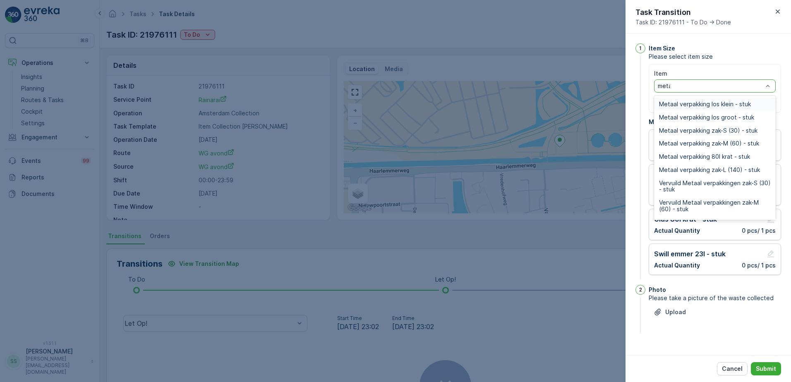
type input "metaa"
click at [725, 103] on span "Metaal verpakking los klein - stuk" at bounding box center [705, 104] width 92 height 7
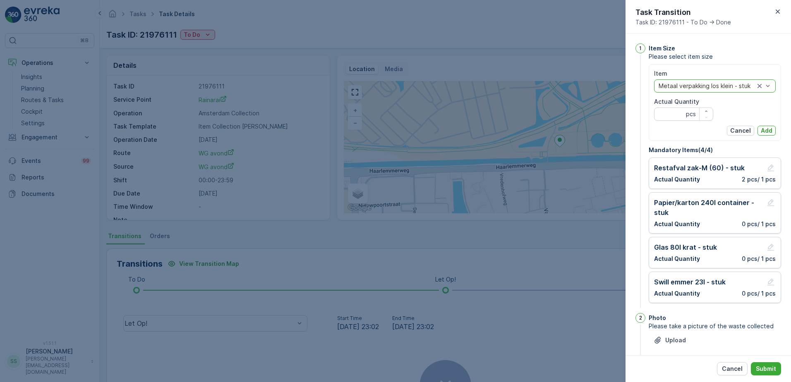
click at [673, 115] on Quantity "Actual Quantity" at bounding box center [683, 114] width 59 height 13
type Quantity "1"
click at [762, 131] on p "Add" at bounding box center [767, 131] width 12 height 8
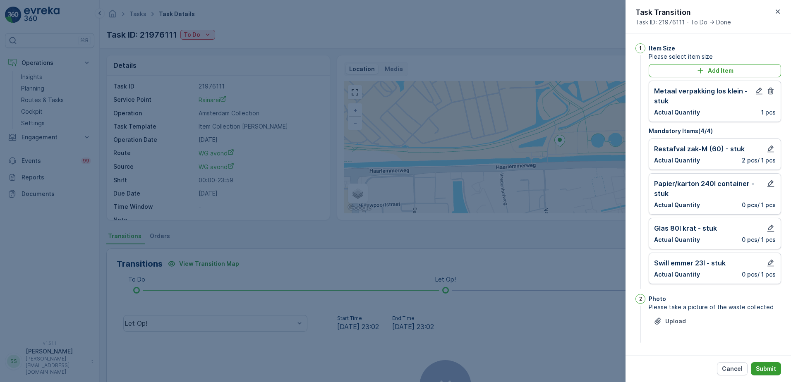
click at [768, 367] on p "Submit" at bounding box center [766, 369] width 20 height 8
